Goal: Information Seeking & Learning: Learn about a topic

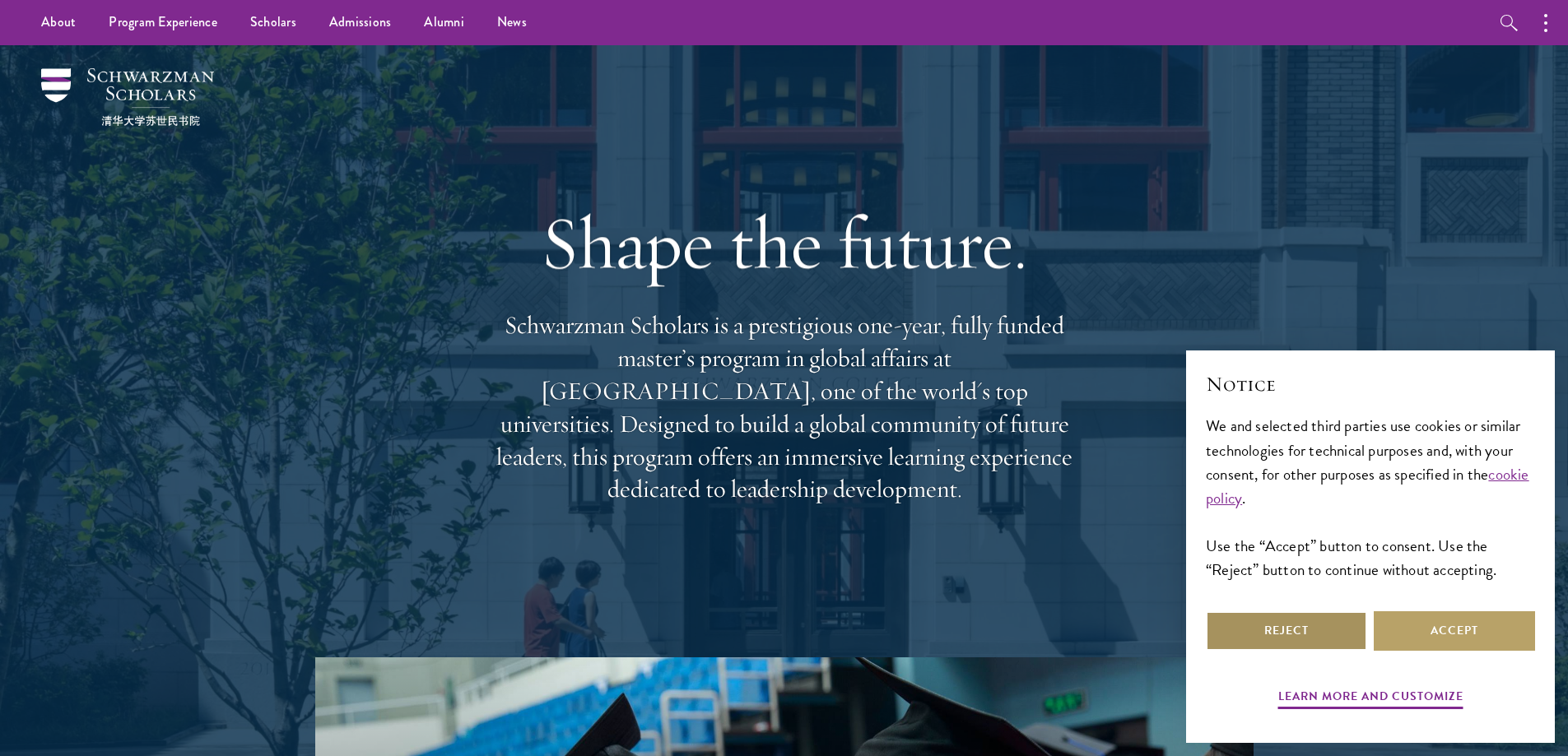
click at [1280, 622] on button "Reject" at bounding box center [1286, 630] width 161 height 40
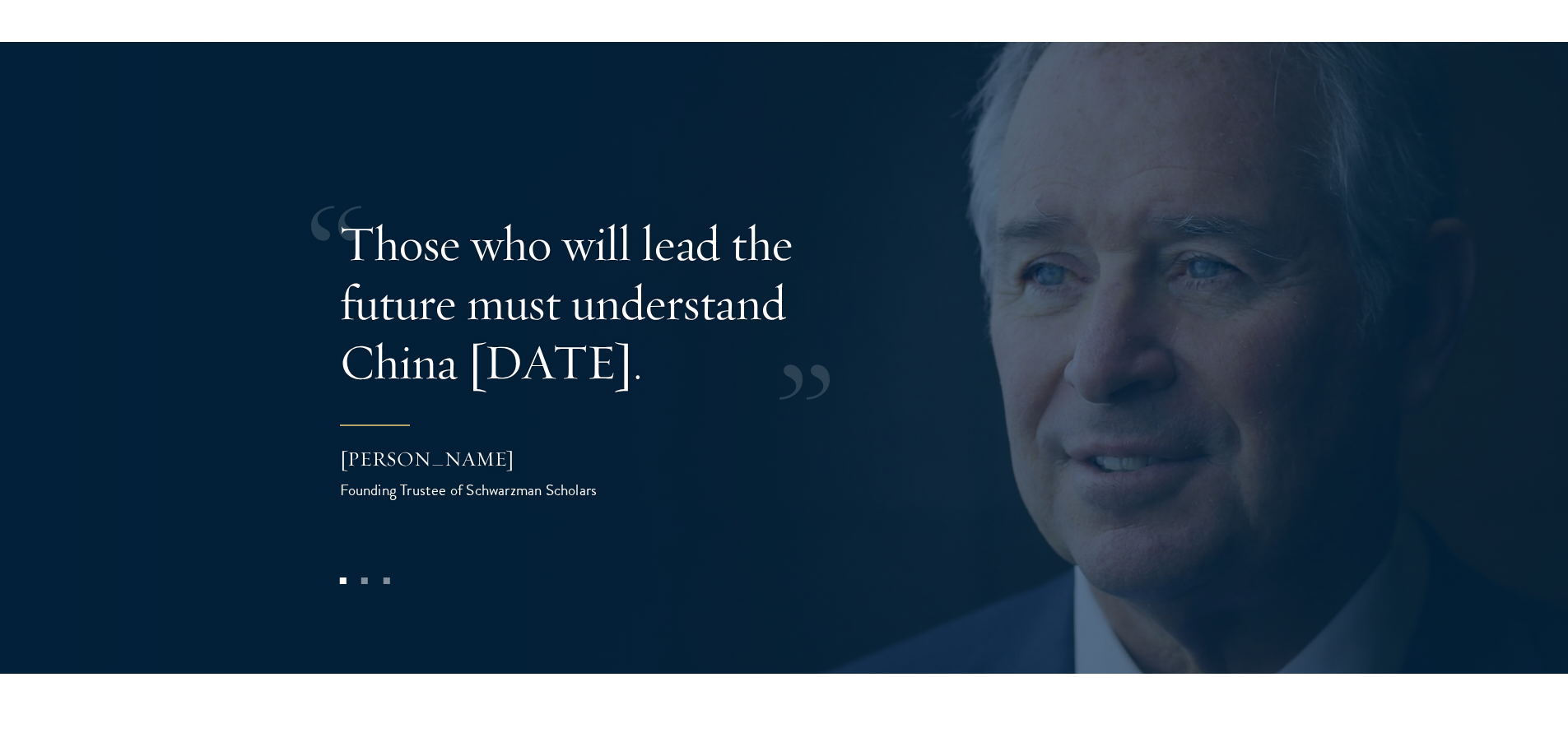
scroll to position [3969, 0]
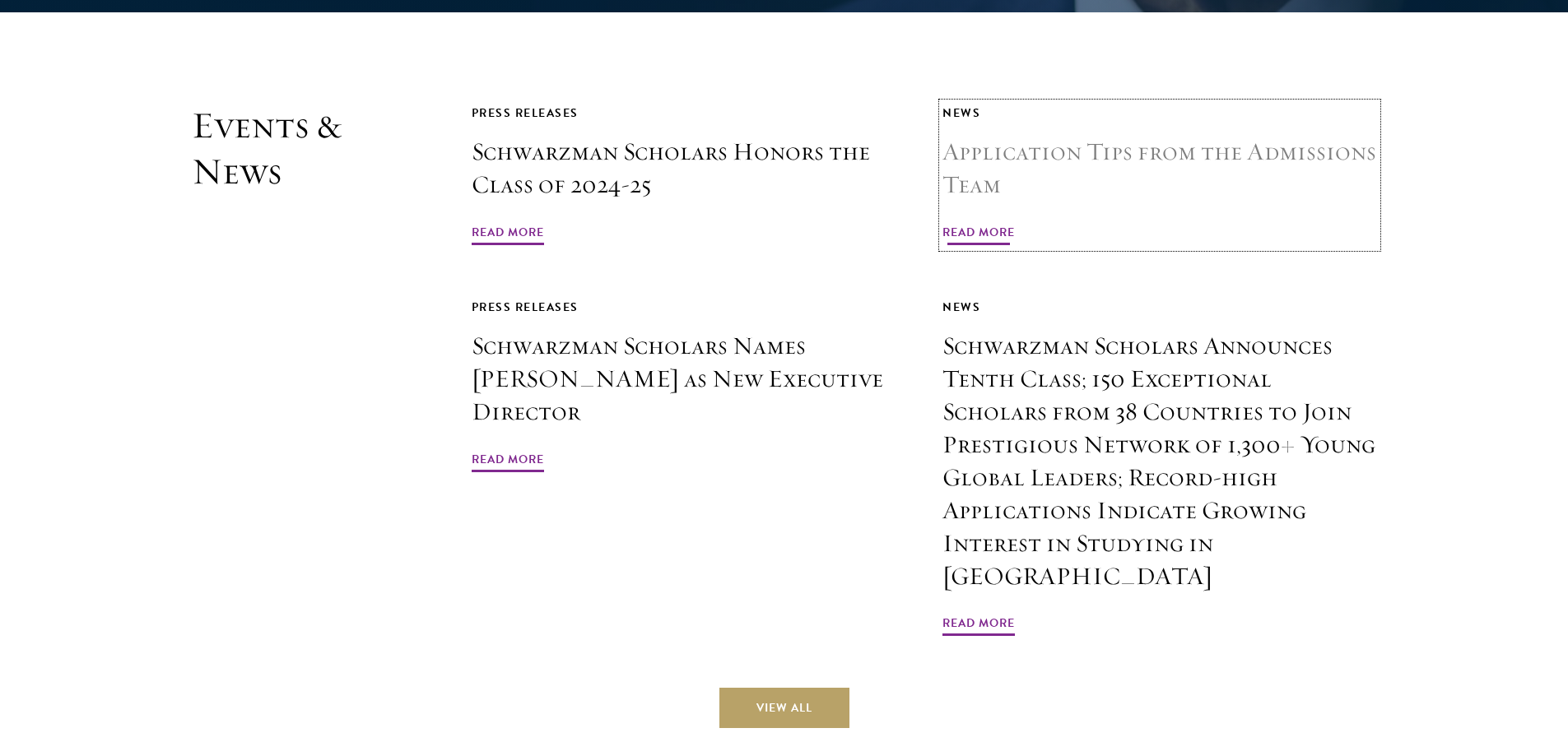
click at [1015, 222] on span "Read More" at bounding box center [979, 235] width 72 height 25
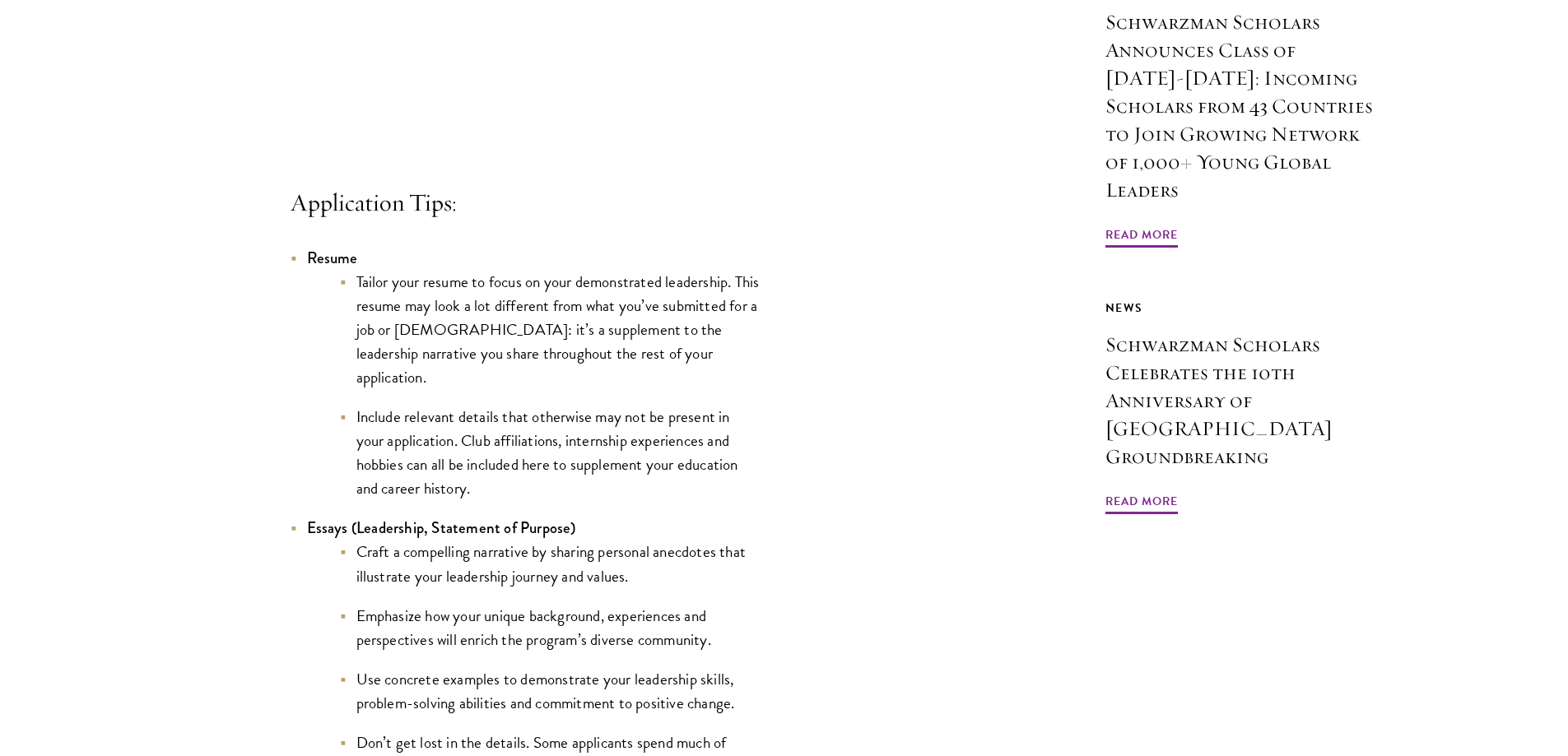
scroll to position [661, 0]
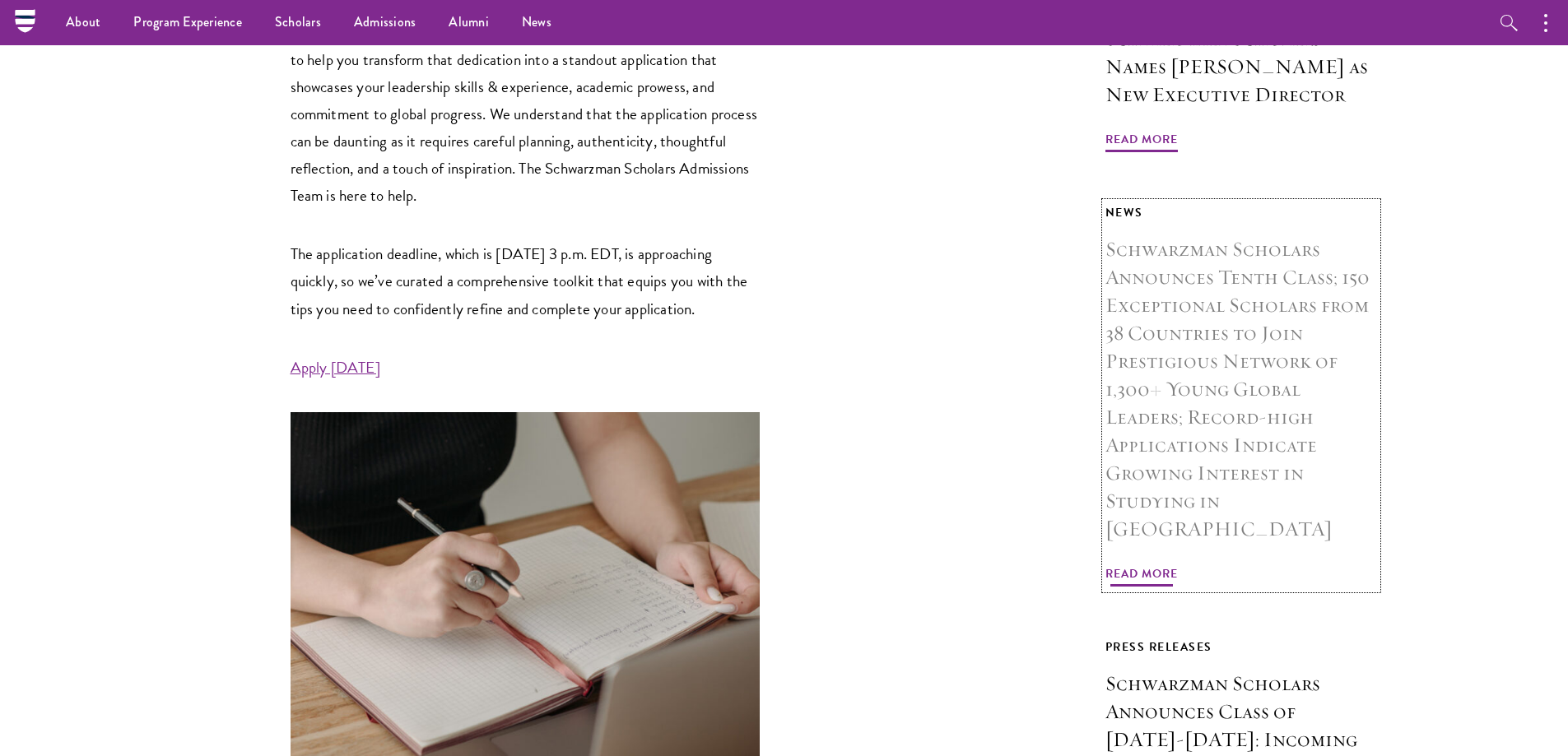
click at [1287, 353] on h3 "Schwarzman Scholars Announces Tenth Class; 150 Exceptional Scholars from 38 Cou…" at bounding box center [1241, 389] width 272 height 308
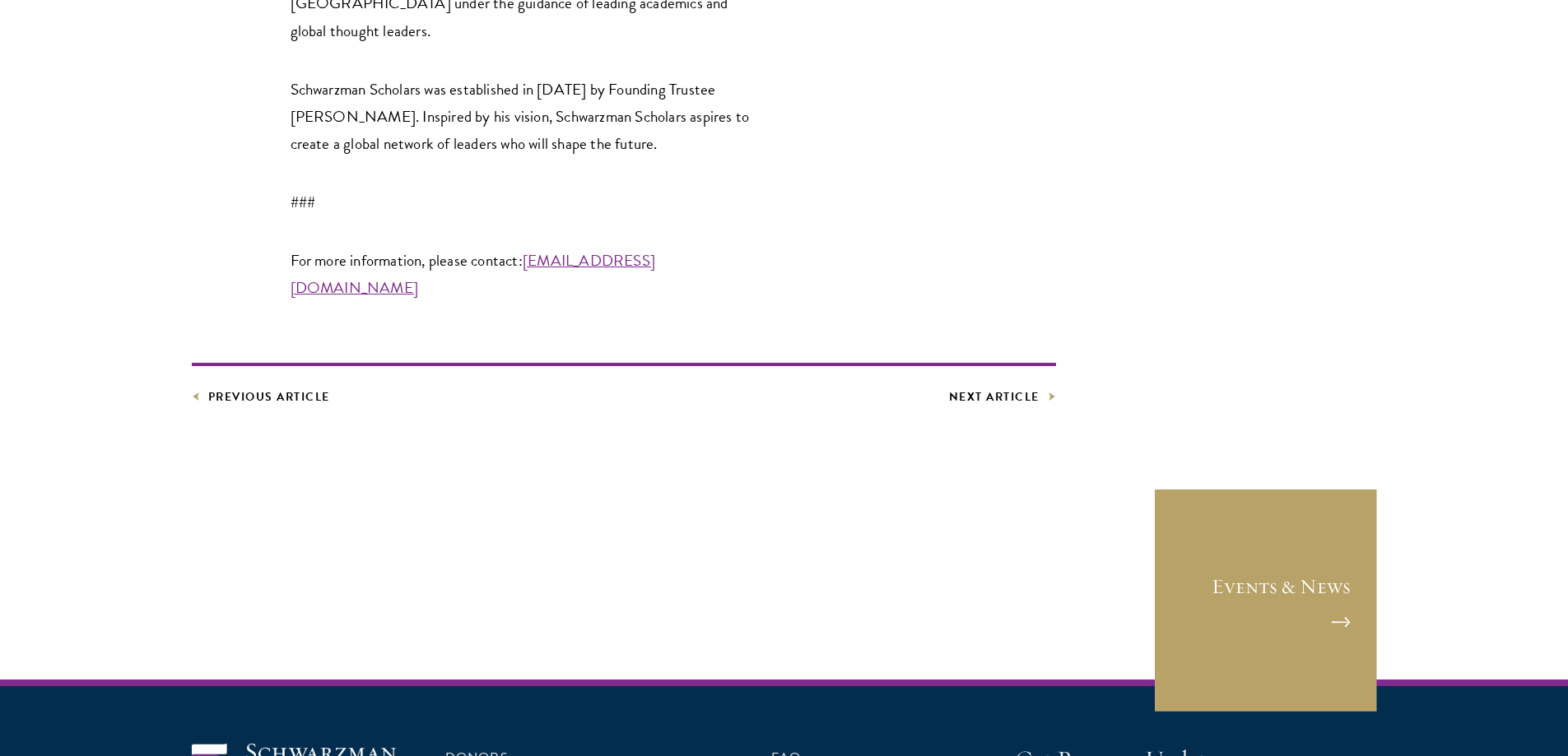
scroll to position [3903, 0]
